Goal: Transaction & Acquisition: Purchase product/service

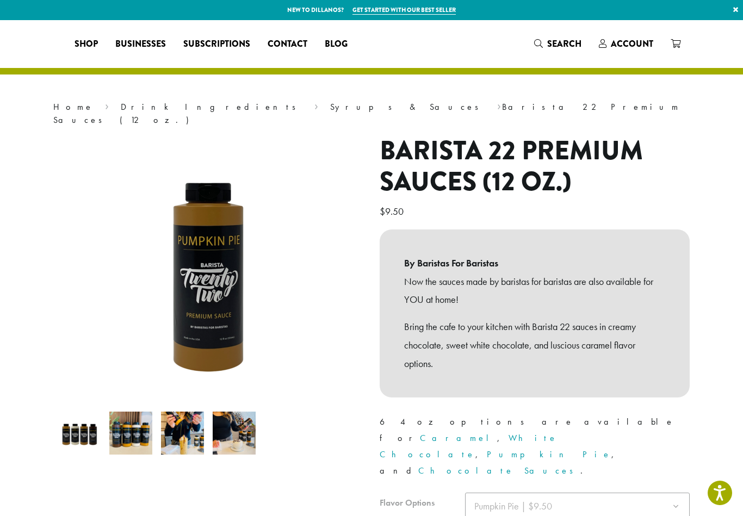
select select "**********"
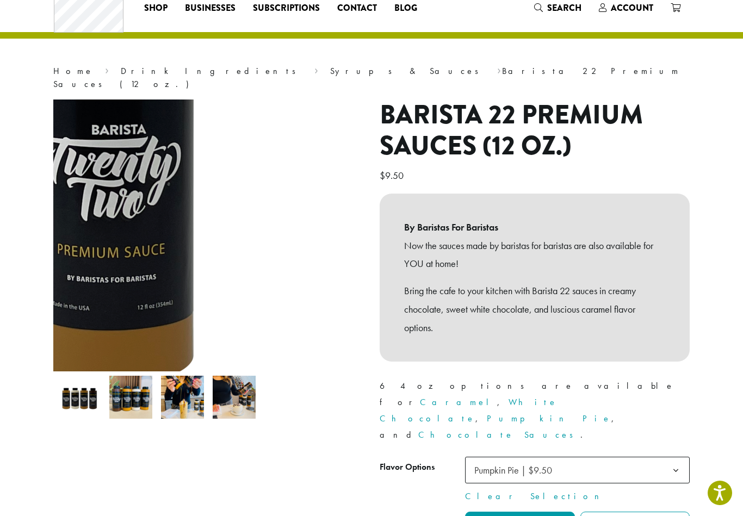
scroll to position [218, 0]
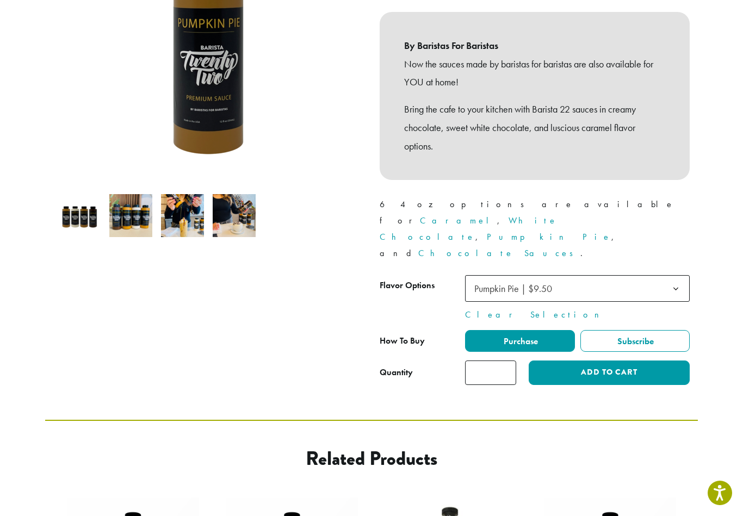
click at [599, 231] on link "Pumpkin Pie" at bounding box center [549, 236] width 125 height 11
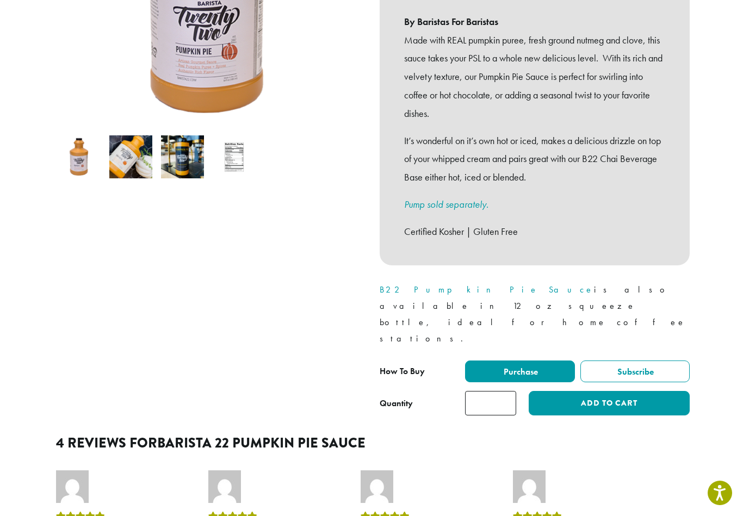
scroll to position [272, 0]
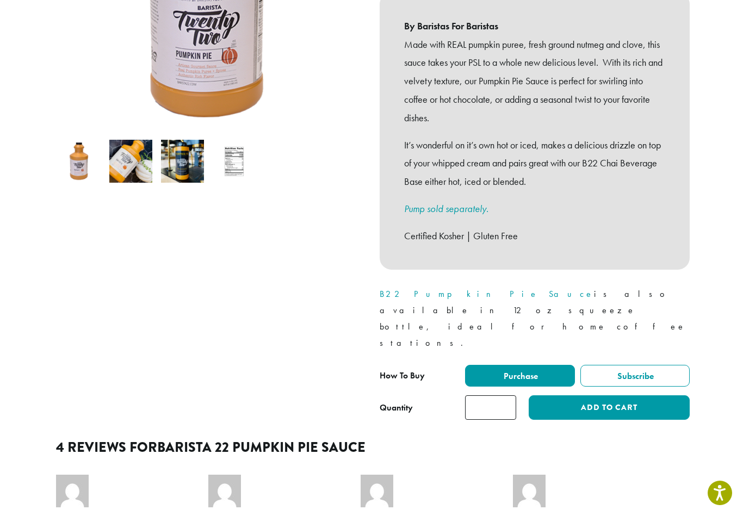
click at [394, 288] on link "B22 Pumpkin Pie Sauce" at bounding box center [487, 293] width 214 height 11
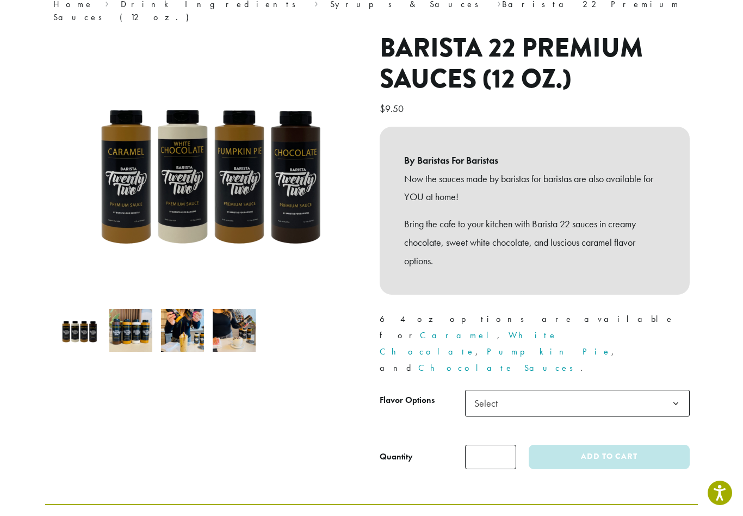
scroll to position [163, 0]
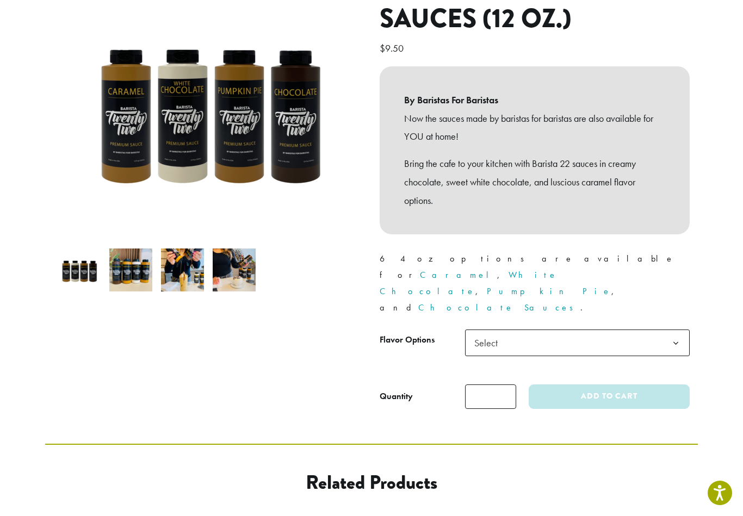
click at [535, 330] on span "Select" at bounding box center [577, 343] width 225 height 27
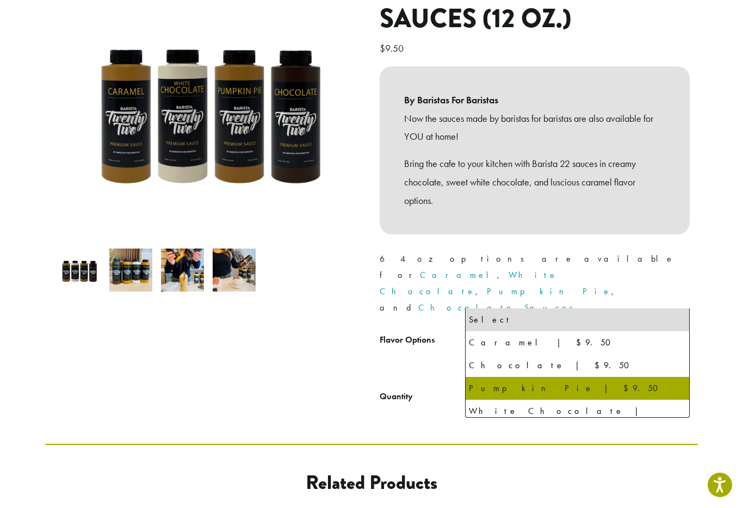
select select "**********"
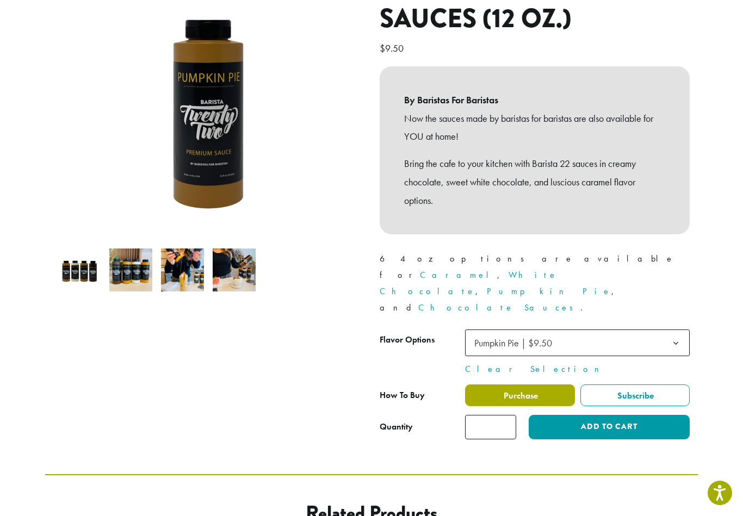
click at [499, 385] on label "Purchase" at bounding box center [520, 396] width 110 height 22
click at [519, 390] on span "Purchase" at bounding box center [520, 395] width 36 height 11
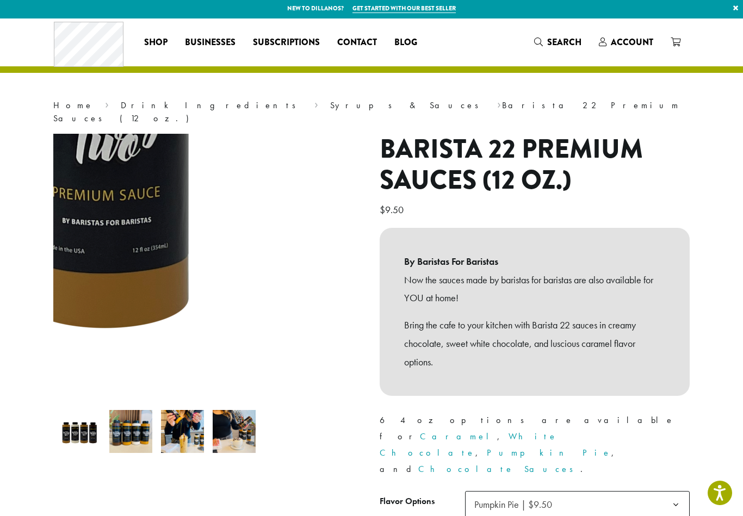
scroll to position [0, 0]
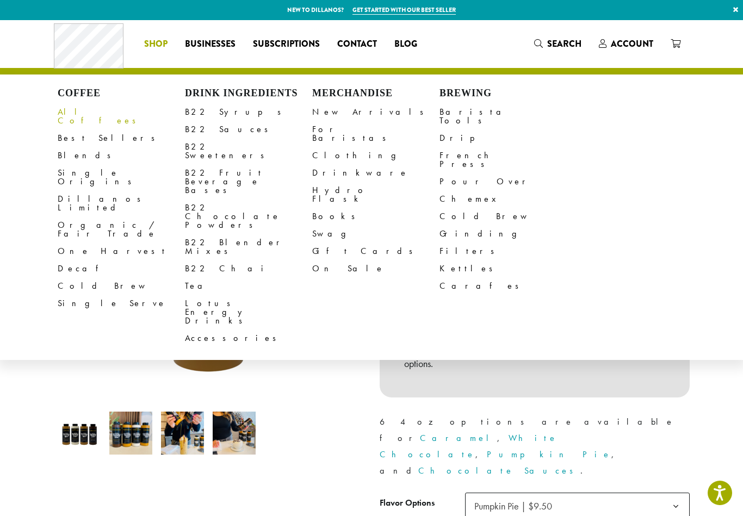
click at [71, 110] on link "All Coffees" at bounding box center [121, 116] width 127 height 26
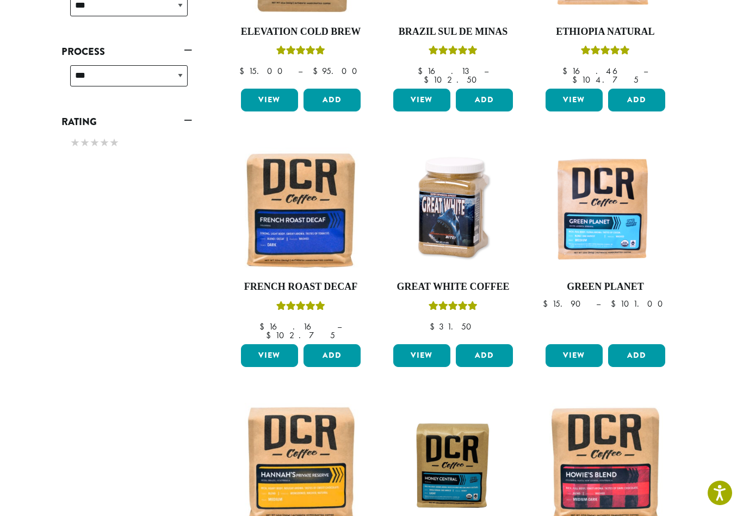
scroll to position [870, 0]
